Goal: Transaction & Acquisition: Purchase product/service

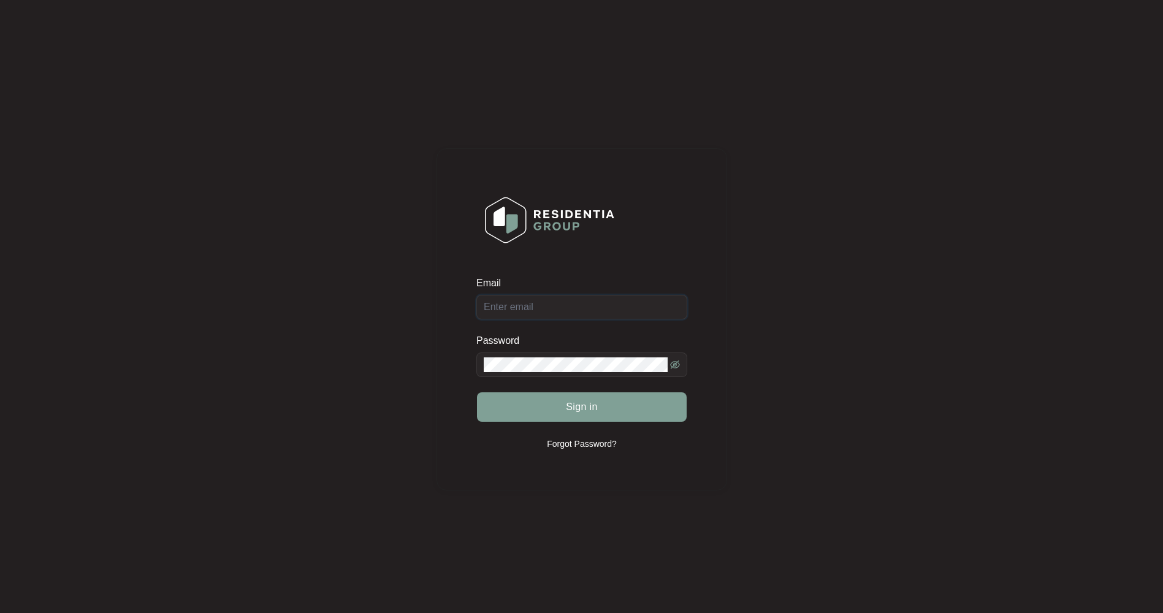
type input "[EMAIL_ADDRESS][DOMAIN_NAME]"
click at [576, 392] on span "Sign in" at bounding box center [582, 407] width 32 height 15
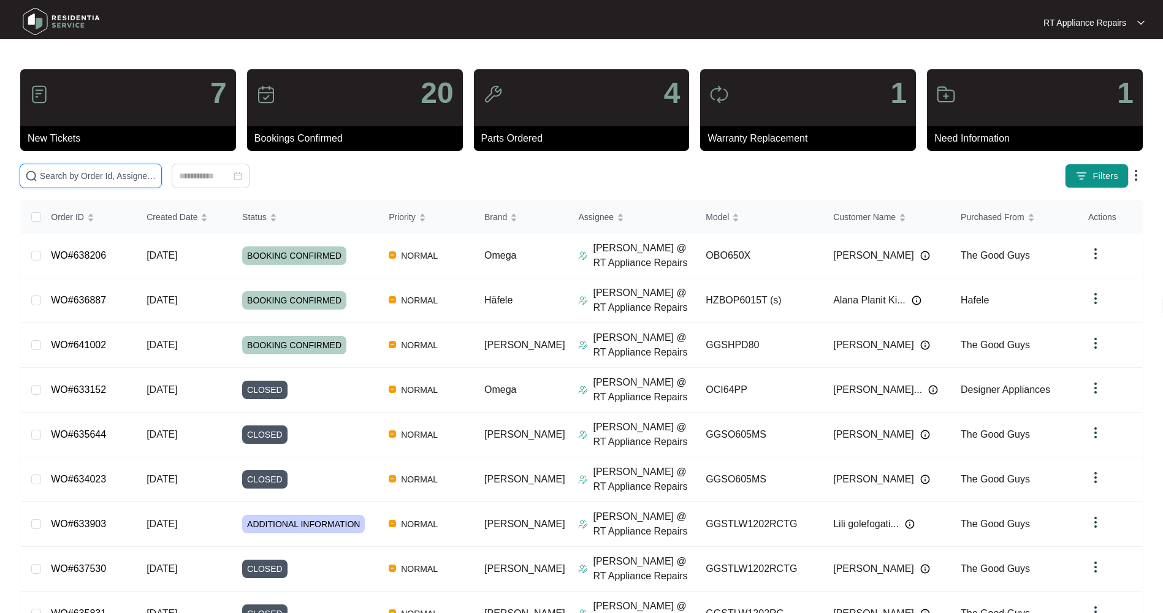
click at [107, 178] on input "text" at bounding box center [98, 175] width 117 height 13
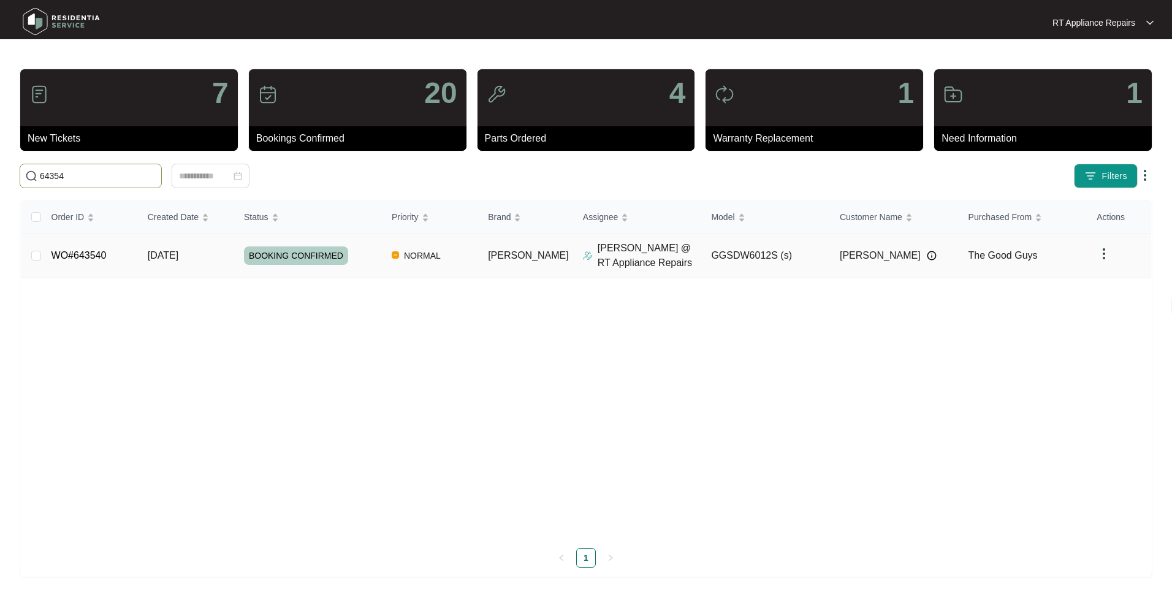
type input "64354"
click at [148, 248] on td "[DATE]" at bounding box center [186, 256] width 96 height 45
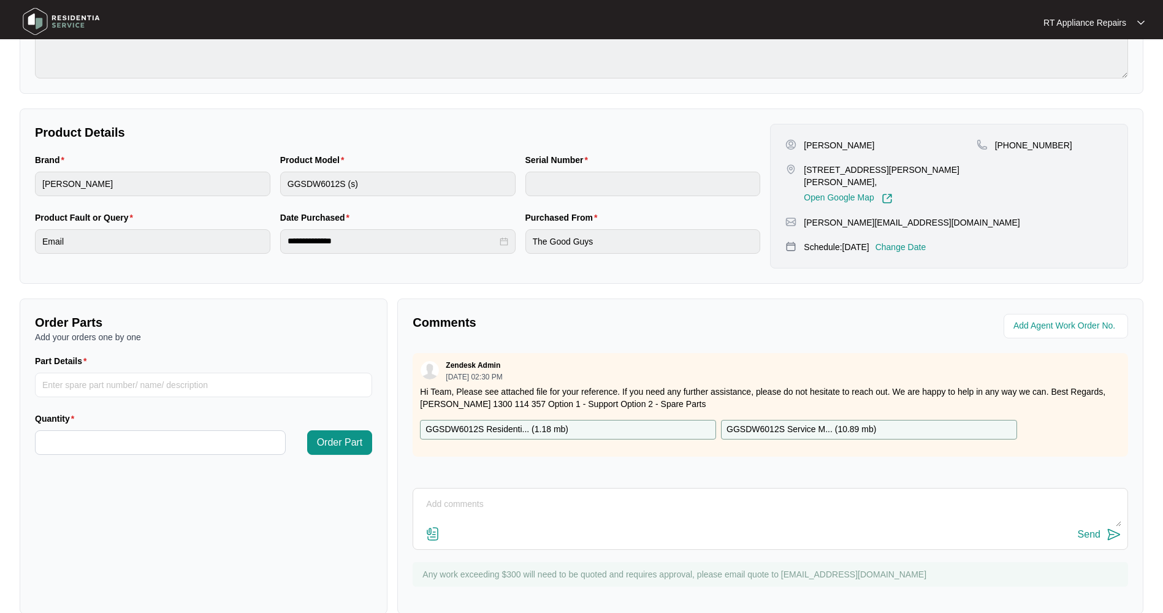
scroll to position [201, 0]
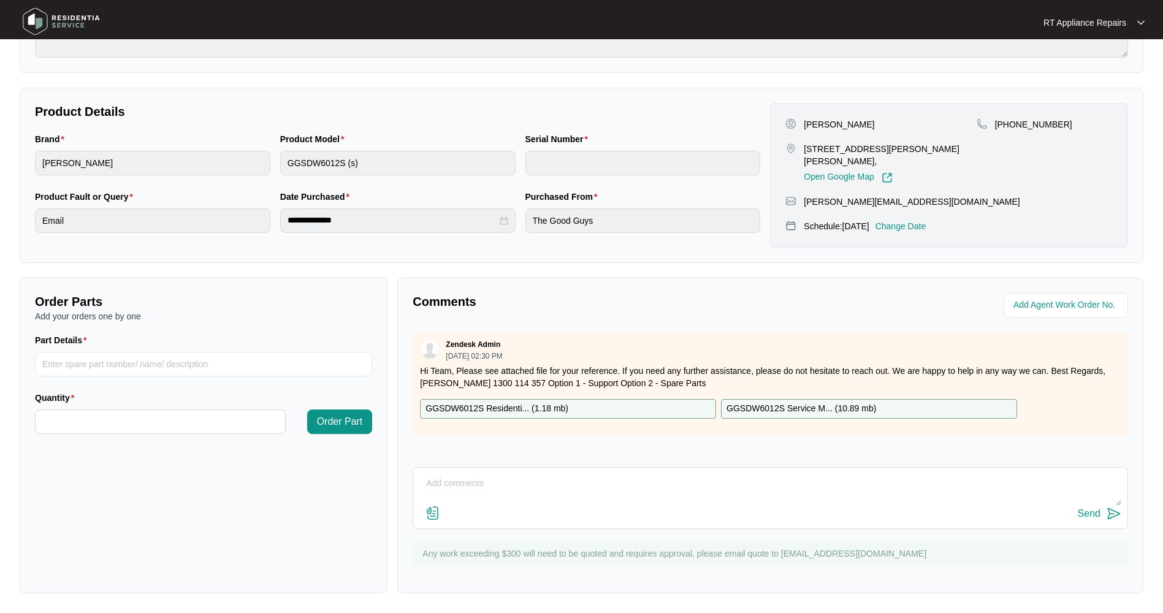
drag, startPoint x: 532, startPoint y: 408, endPoint x: 522, endPoint y: 408, distance: 9.2
click at [531, 392] on p "GGSDW6012S Residenti... ( 1.18 mb )" at bounding box center [497, 408] width 143 height 13
click at [134, 366] on input "Part Details" at bounding box center [203, 364] width 337 height 25
type input "1 x SP12885 Lower Main PCB"
click at [121, 392] on input "Quantity" at bounding box center [161, 421] width 250 height 23
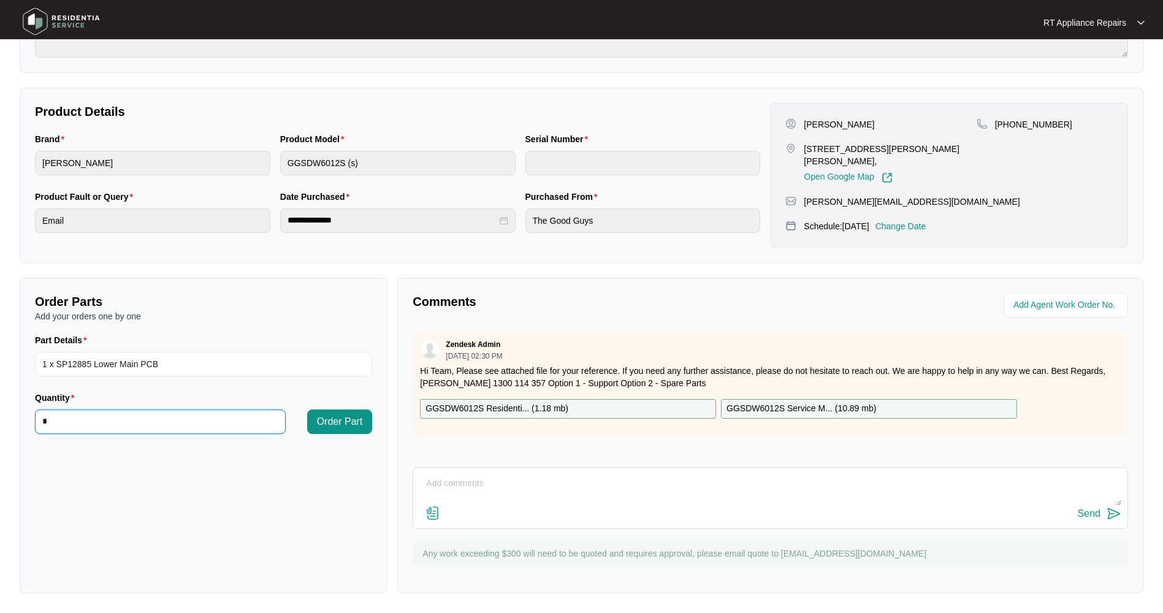
type input "*"
click at [338, 392] on span "Order Part" at bounding box center [340, 422] width 46 height 15
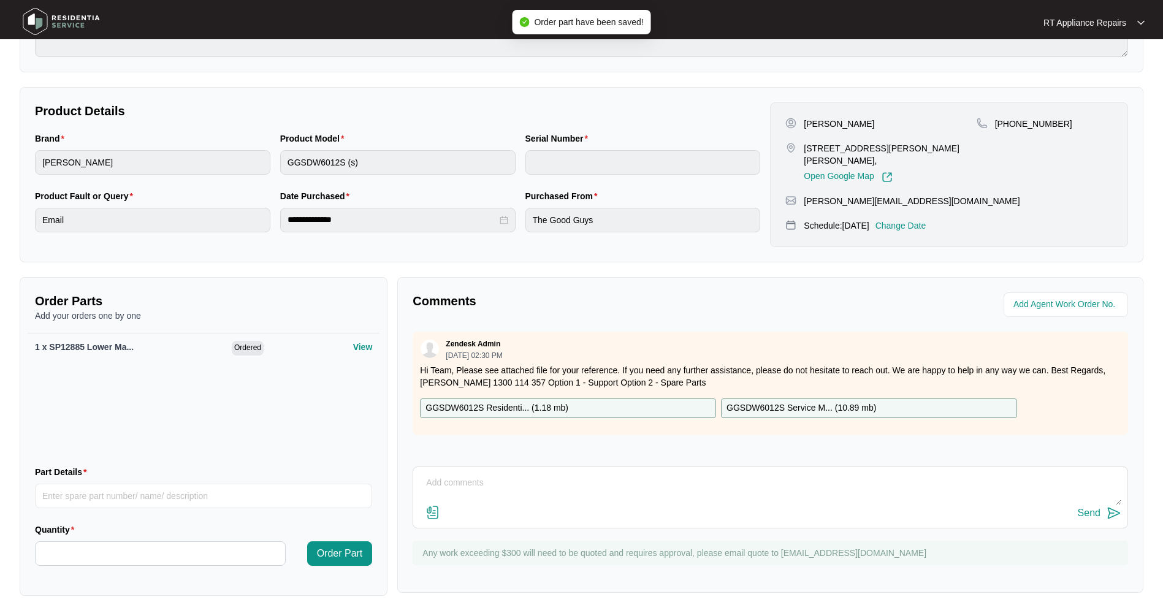
scroll to position [0, 0]
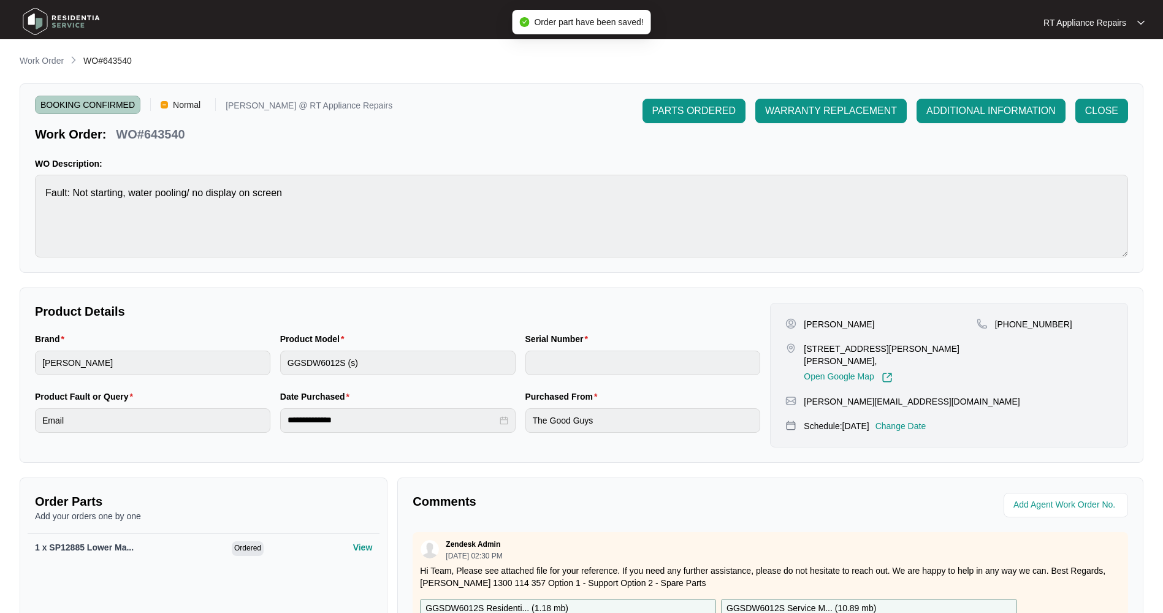
click at [696, 116] on span "PARTS ORDERED" at bounding box center [693, 111] width 83 height 15
click at [770, 23] on p "RT Appliance Repairs" at bounding box center [1085, 23] width 83 height 12
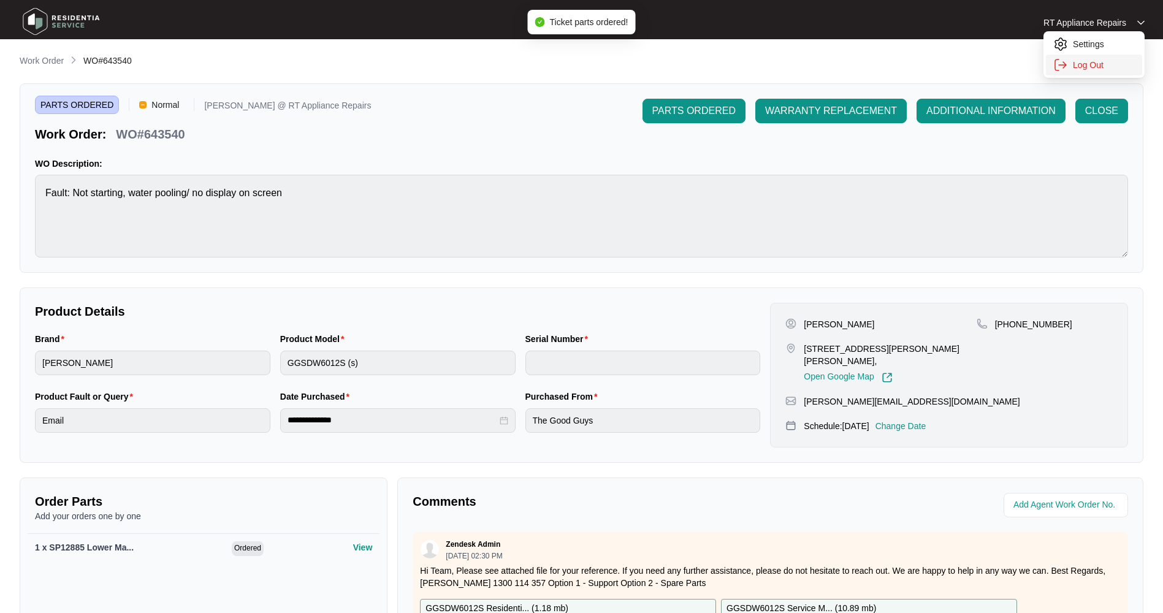
click at [770, 66] on p "Log Out" at bounding box center [1104, 65] width 62 height 12
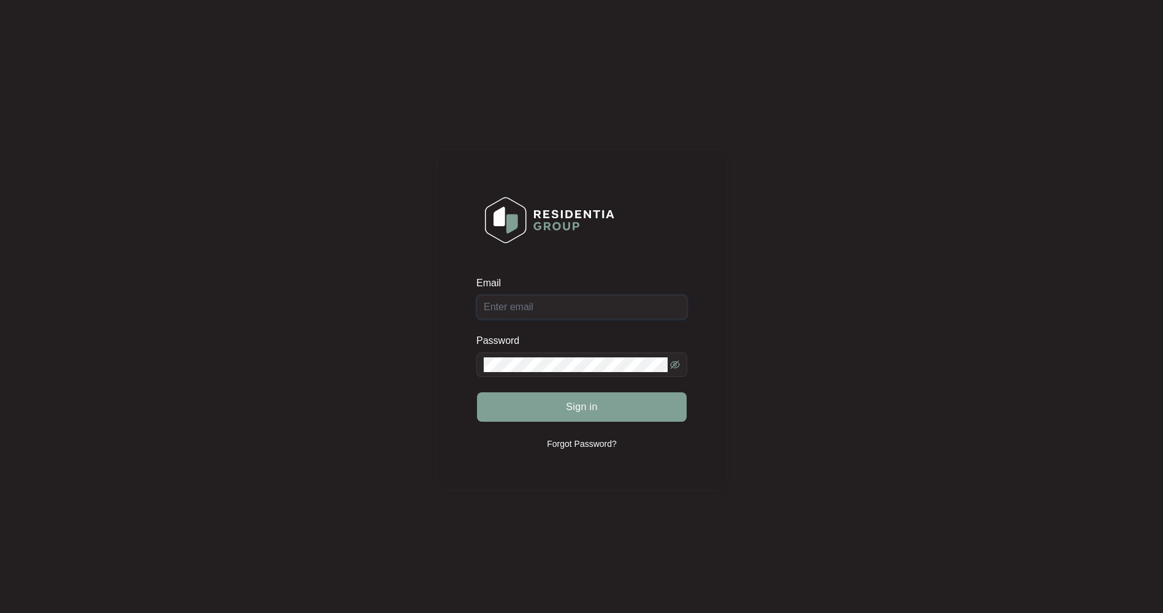
type input "[EMAIL_ADDRESS][DOMAIN_NAME]"
click at [584, 408] on span "Sign in" at bounding box center [582, 407] width 32 height 15
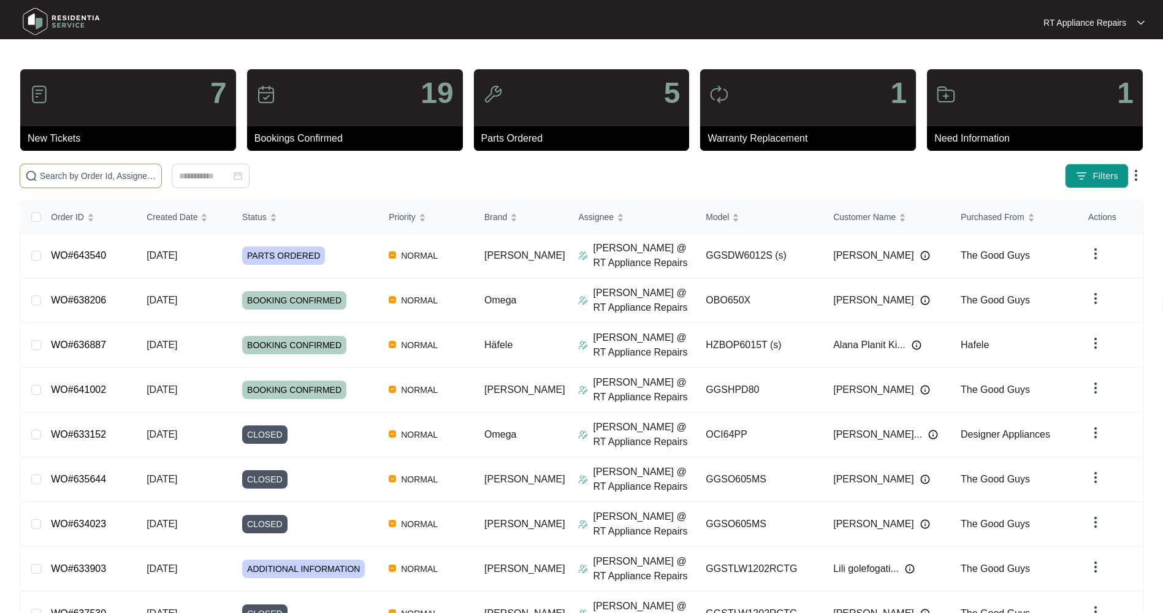
click at [87, 178] on input "text" at bounding box center [98, 175] width 117 height 13
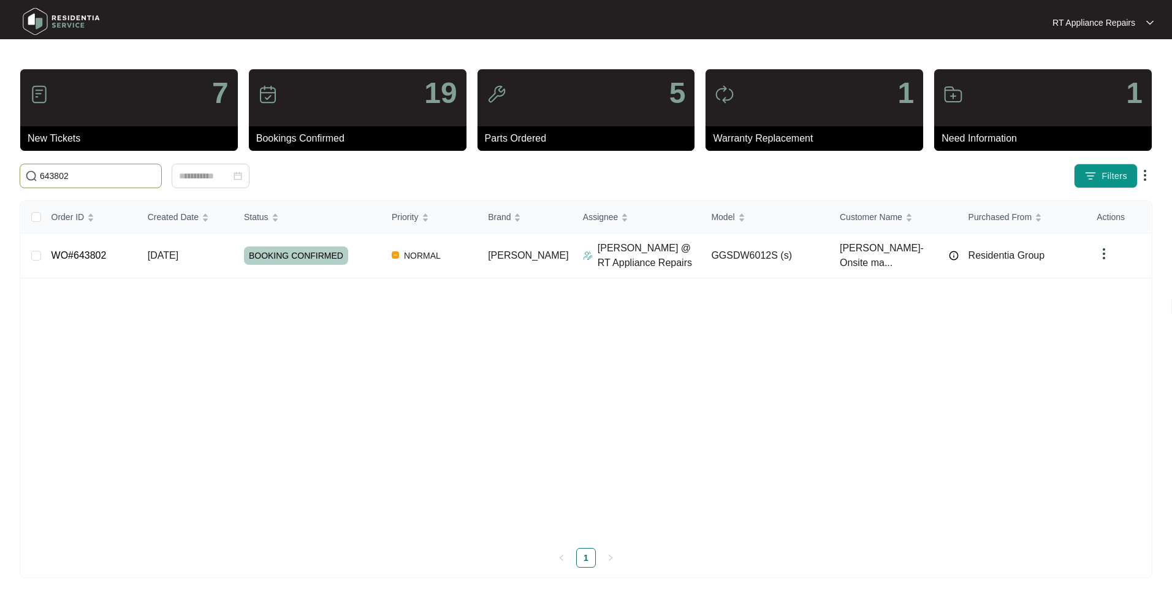
type input "643802"
click at [178, 259] on span "[DATE]" at bounding box center [163, 255] width 31 height 10
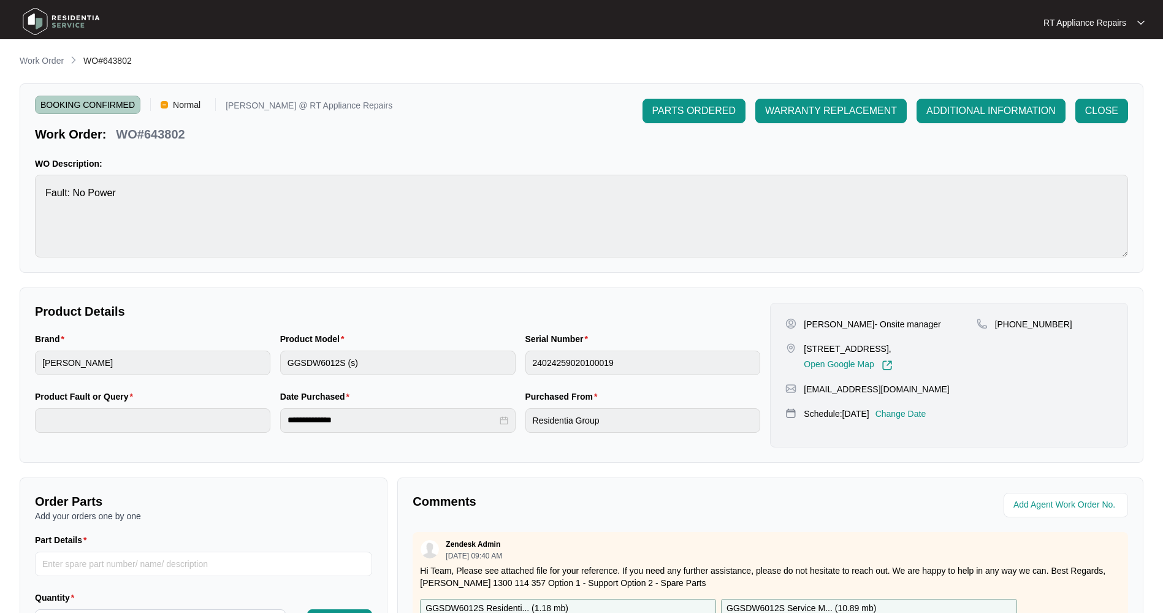
scroll to position [184, 0]
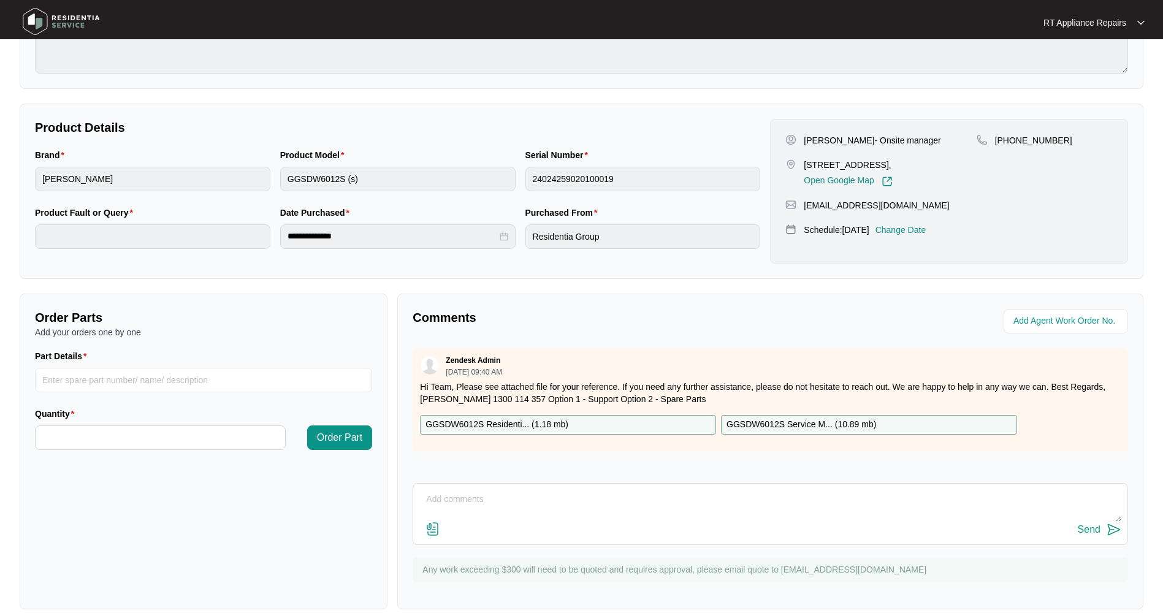
click at [551, 427] on p "GGSDW6012S Residenti... ( 1.18 mb )" at bounding box center [497, 424] width 143 height 13
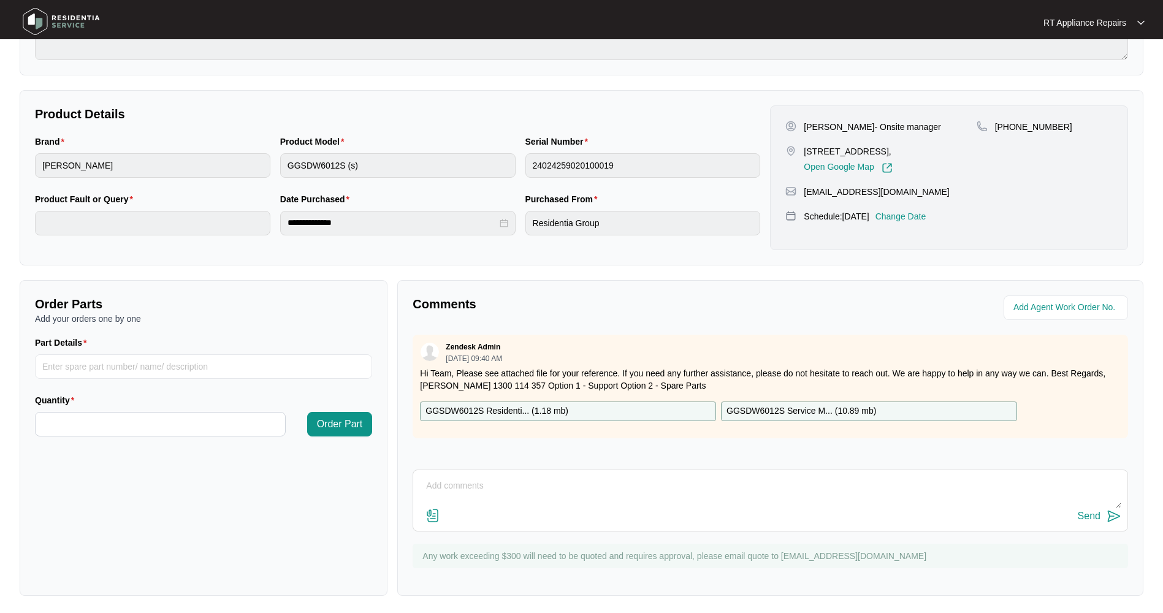
scroll to position [201, 0]
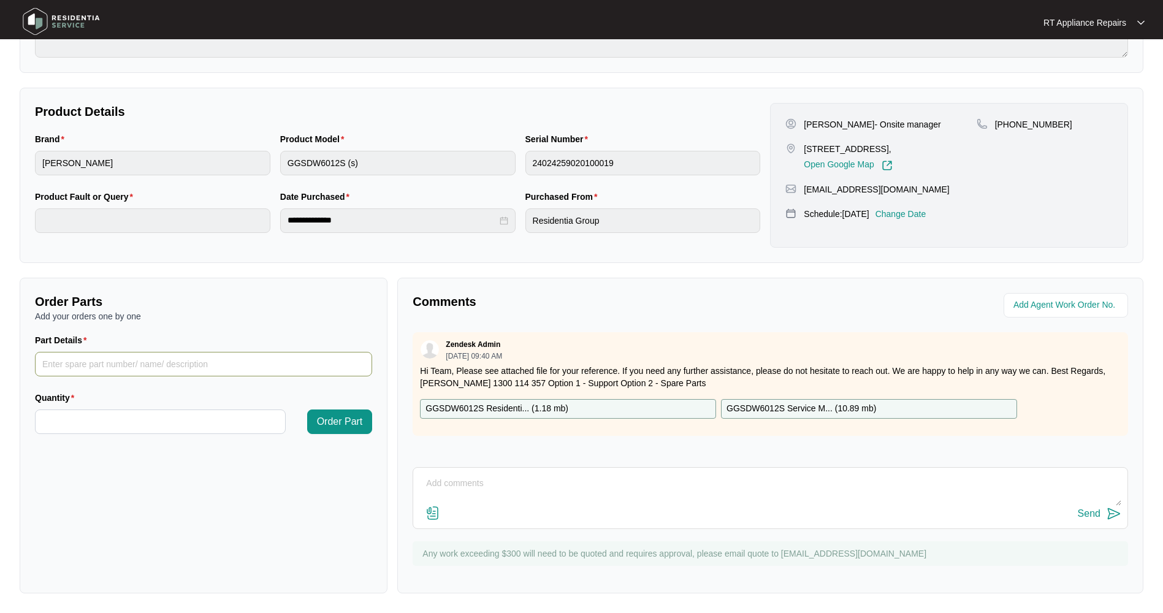
click at [116, 360] on input "Part Details" at bounding box center [203, 364] width 337 height 25
type input "1 x Loc 110, SP12883 Display PCB"
click at [94, 419] on input "Quantity" at bounding box center [161, 421] width 250 height 23
type input "*"
click at [345, 419] on span "Order Part" at bounding box center [340, 422] width 46 height 15
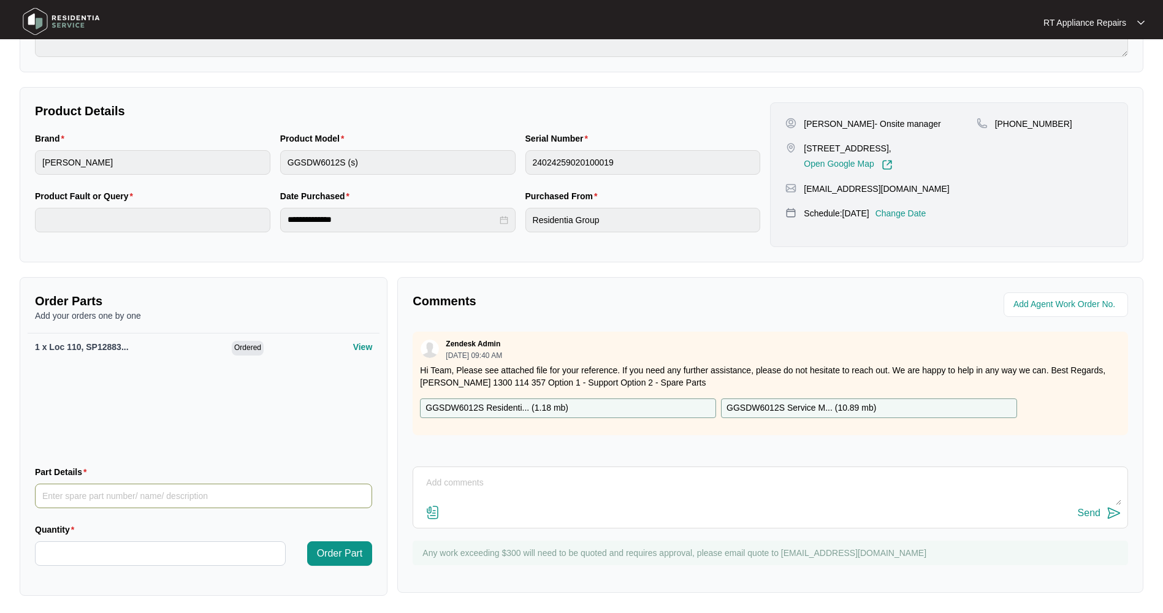
click at [69, 499] on input "Part Details" at bounding box center [203, 496] width 337 height 25
type input "1 x Loc 434, SP12885 Main PCB"
click at [57, 556] on input "Quantity" at bounding box center [161, 553] width 250 height 23
type input "*"
click at [345, 552] on span "Order Part" at bounding box center [340, 553] width 46 height 15
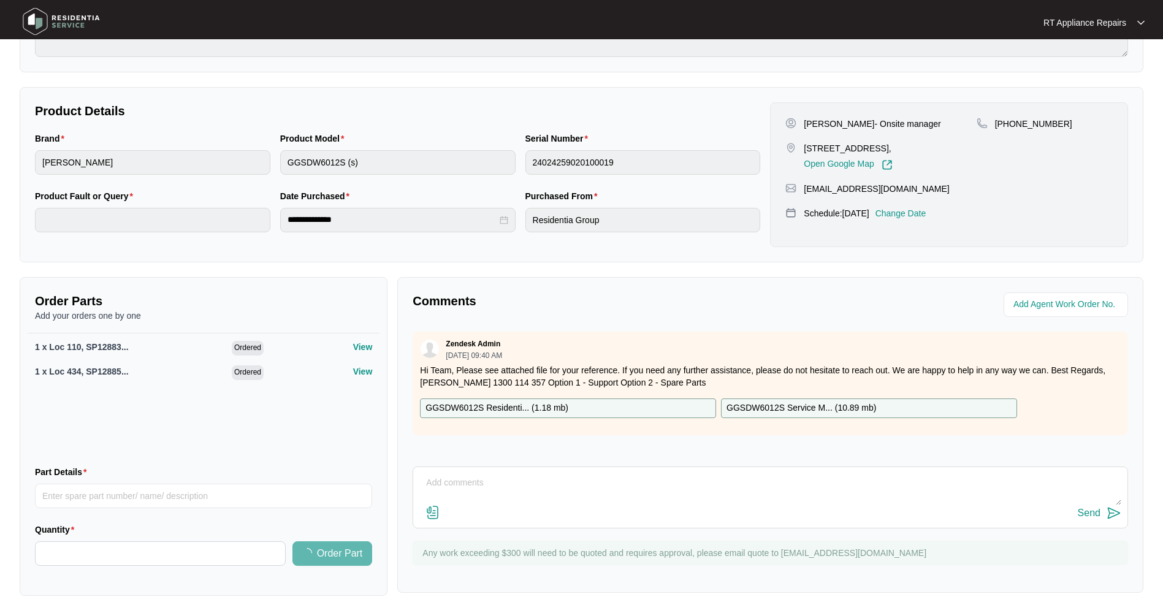
scroll to position [0, 0]
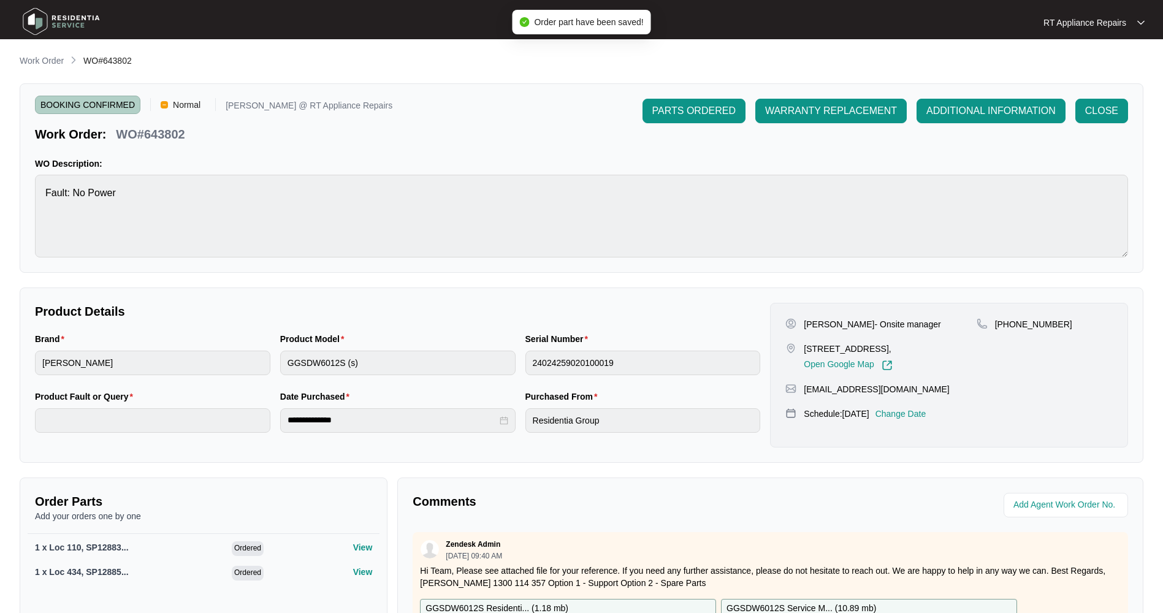
click at [697, 114] on span "PARTS ORDERED" at bounding box center [693, 111] width 83 height 15
click at [1111, 18] on p "RT Appliance Repairs" at bounding box center [1085, 23] width 83 height 12
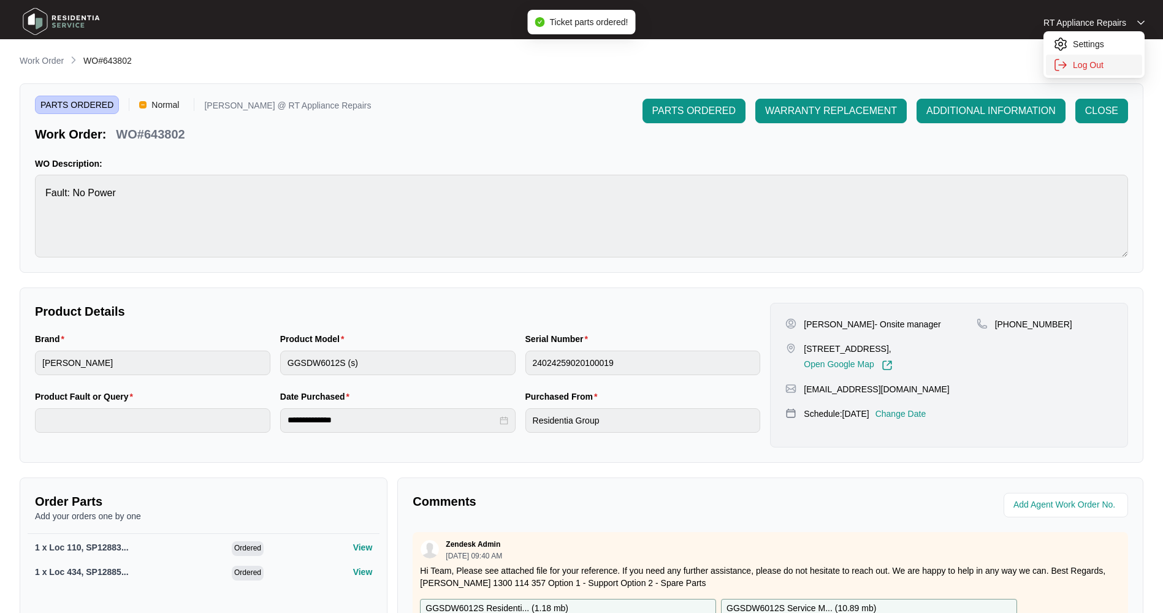
click at [1103, 63] on p "Log Out" at bounding box center [1104, 65] width 62 height 12
